Goal: Entertainment & Leisure: Consume media (video, audio)

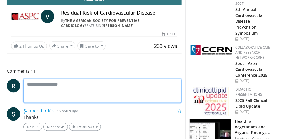
click at [92, 79] on textarea at bounding box center [103, 91] width 158 height 24
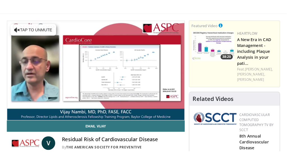
scroll to position [31, 0]
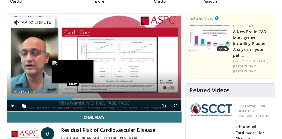
drag, startPoint x: 8, startPoint y: 96, endPoint x: 73, endPoint y: 97, distance: 64.4
click at [73, 97] on div "Loaded : 37.97% 15:30 15:30" at bounding box center [94, 97] width 174 height 5
click at [70, 98] on div "Progress Bar" at bounding box center [70, 99] width 1 height 2
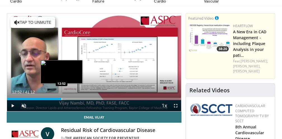
drag, startPoint x: 70, startPoint y: 98, endPoint x: 61, endPoint y: 98, distance: 8.4
click at [62, 98] on div "Progress Bar" at bounding box center [62, 99] width 1 height 2
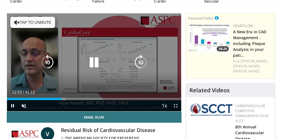
click at [43, 22] on button "Tap to unmute" at bounding box center [32, 22] width 45 height 11
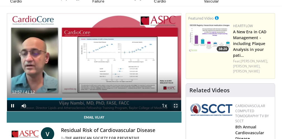
click at [174, 102] on span "Video Player" at bounding box center [175, 105] width 11 height 11
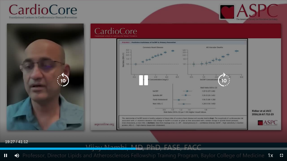
drag, startPoint x: 142, startPoint y: 135, endPoint x: 142, endPoint y: 81, distance: 54.0
click at [142, 81] on div "10 seconds Tap to unmute" at bounding box center [143, 80] width 287 height 161
